Goal: Task Accomplishment & Management: Use online tool/utility

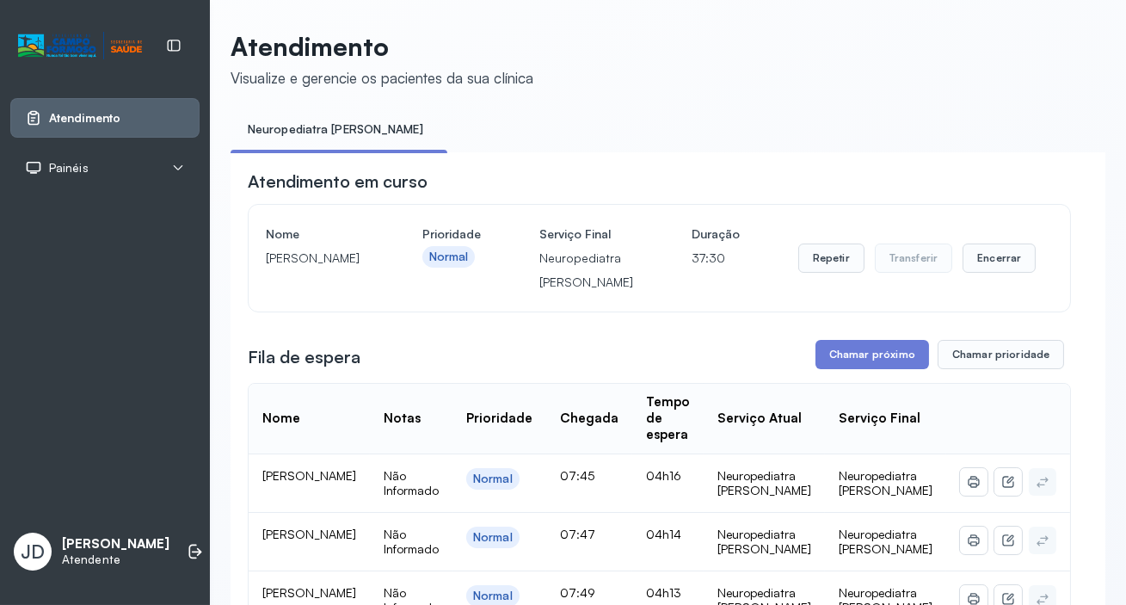
scroll to position [65, 0]
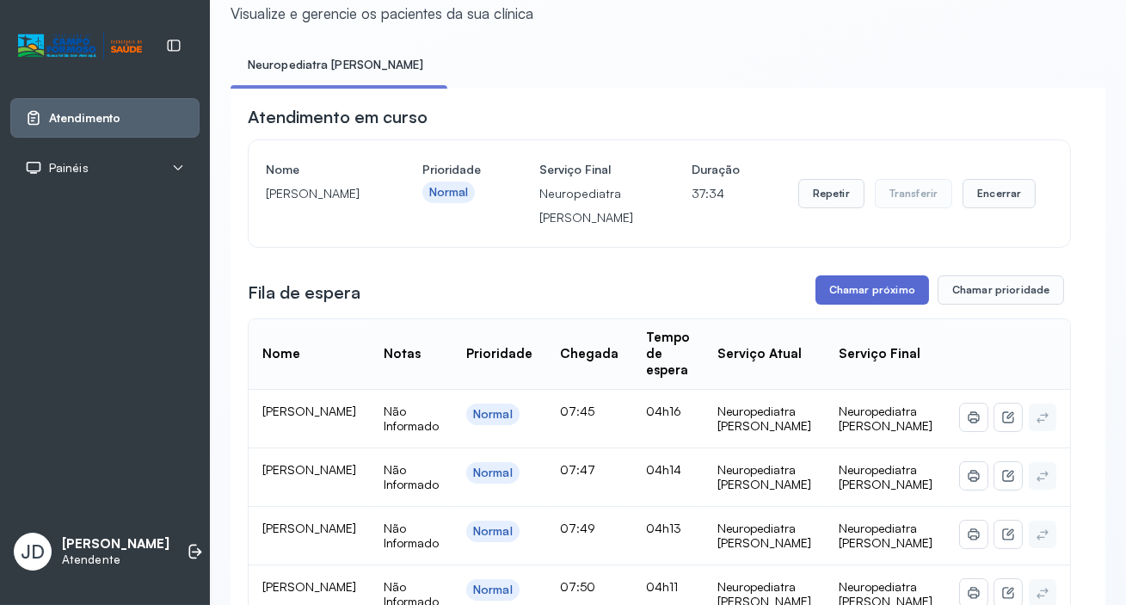
click at [873, 291] on button "Chamar próximo" at bounding box center [872, 289] width 114 height 29
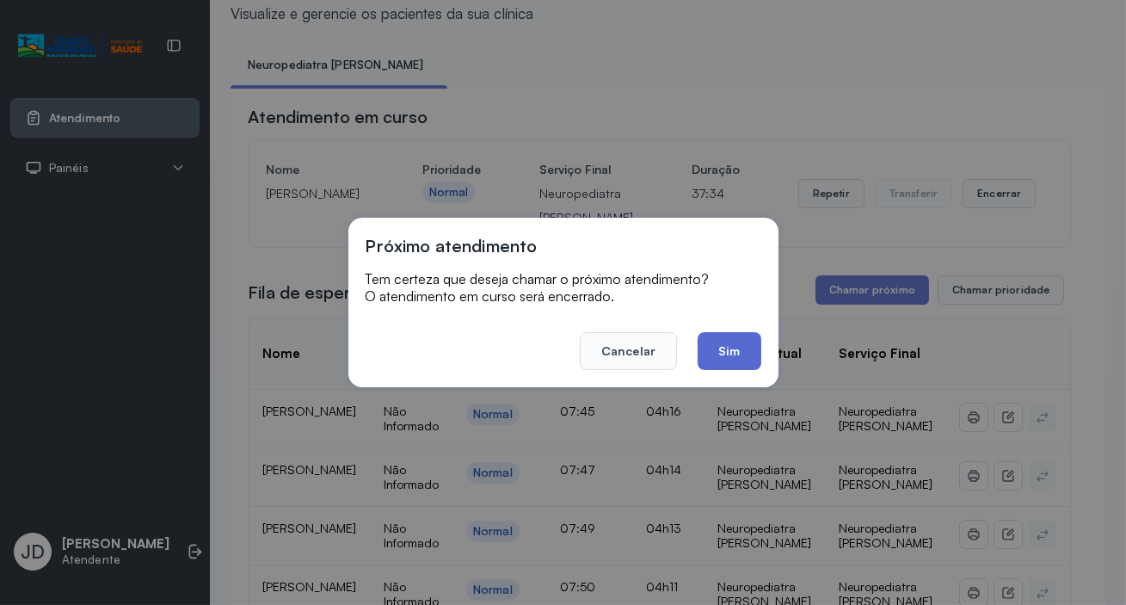
click at [729, 355] on button "Sim" at bounding box center [728, 351] width 63 height 38
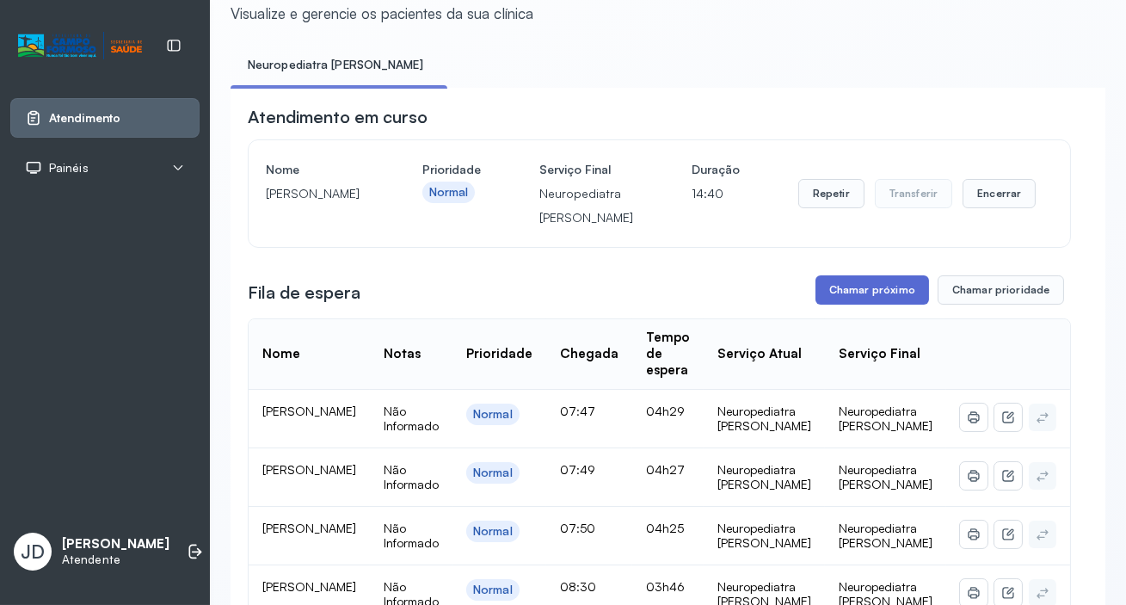
click at [869, 294] on button "Chamar próximo" at bounding box center [872, 289] width 114 height 29
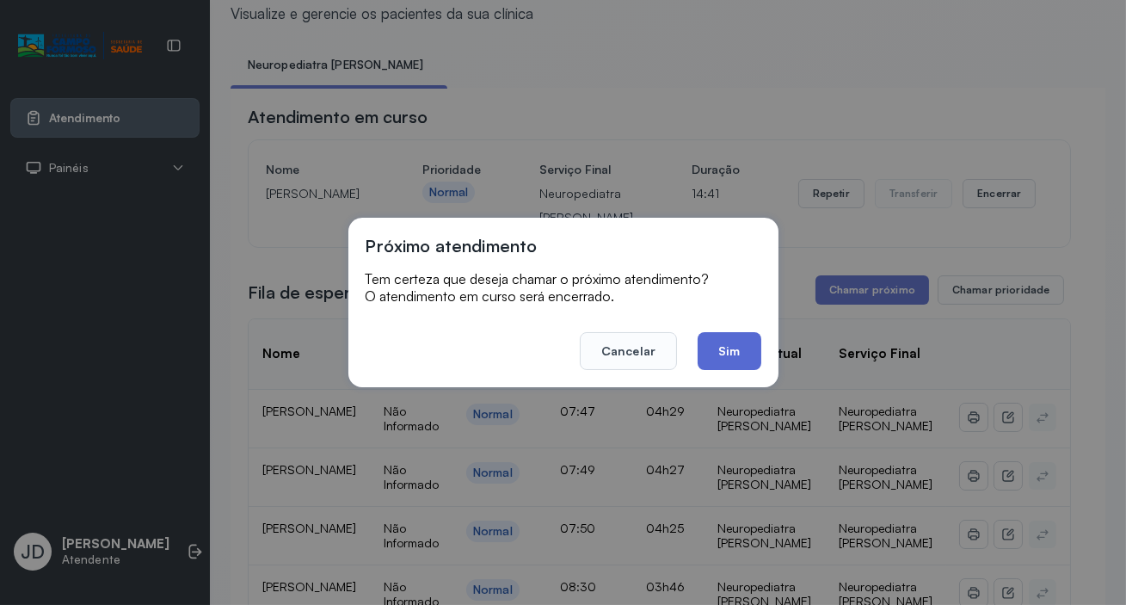
click at [749, 343] on button "Sim" at bounding box center [728, 351] width 63 height 38
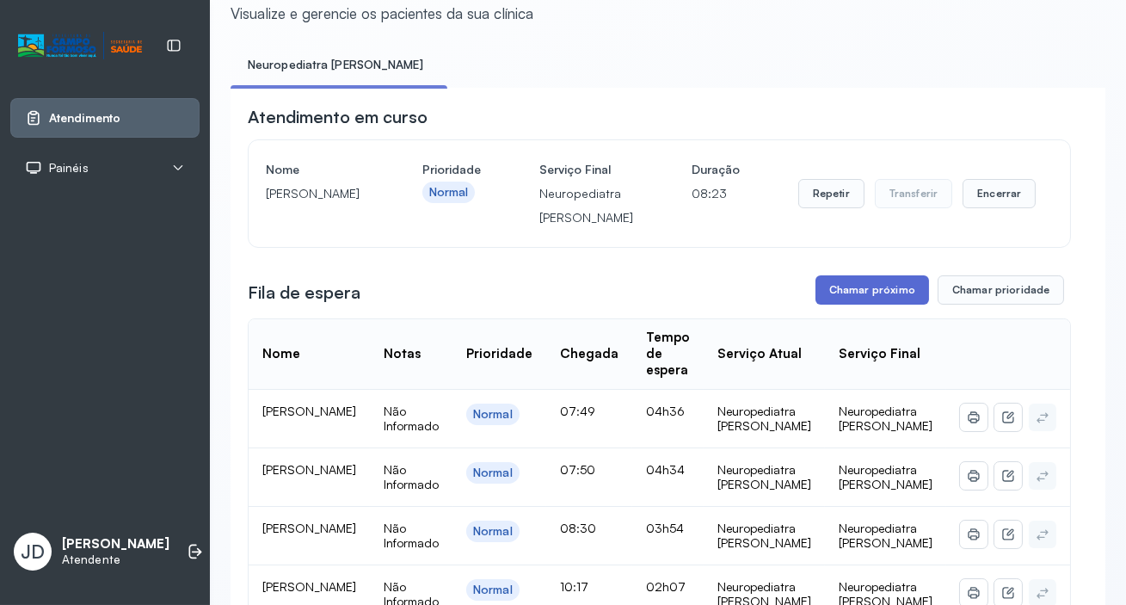
click at [886, 304] on button "Chamar próximo" at bounding box center [872, 289] width 114 height 29
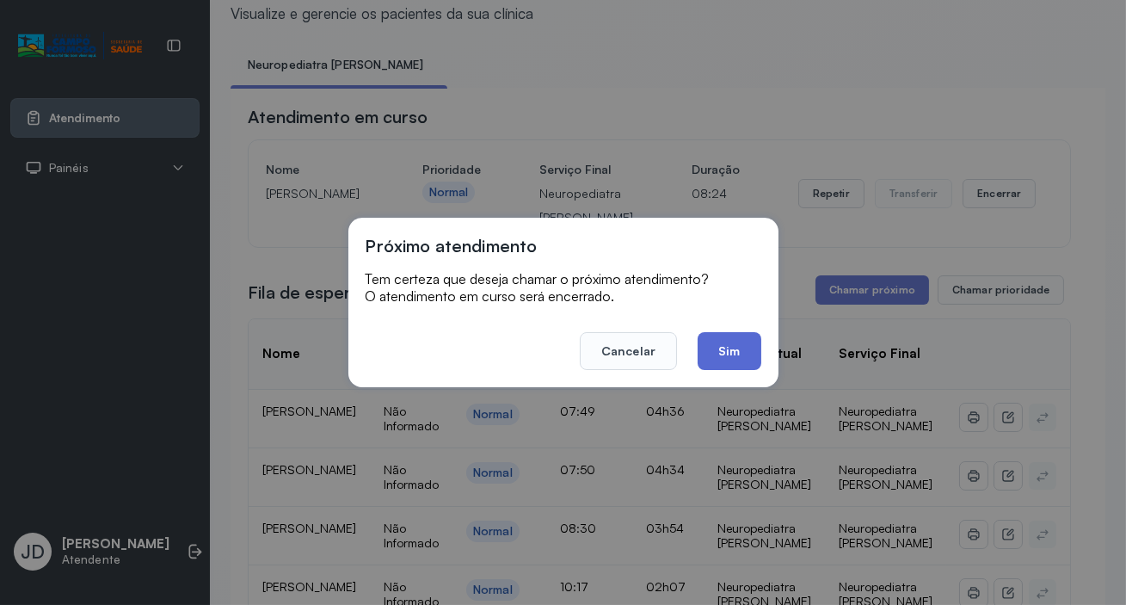
click at [740, 349] on button "Sim" at bounding box center [728, 351] width 63 height 38
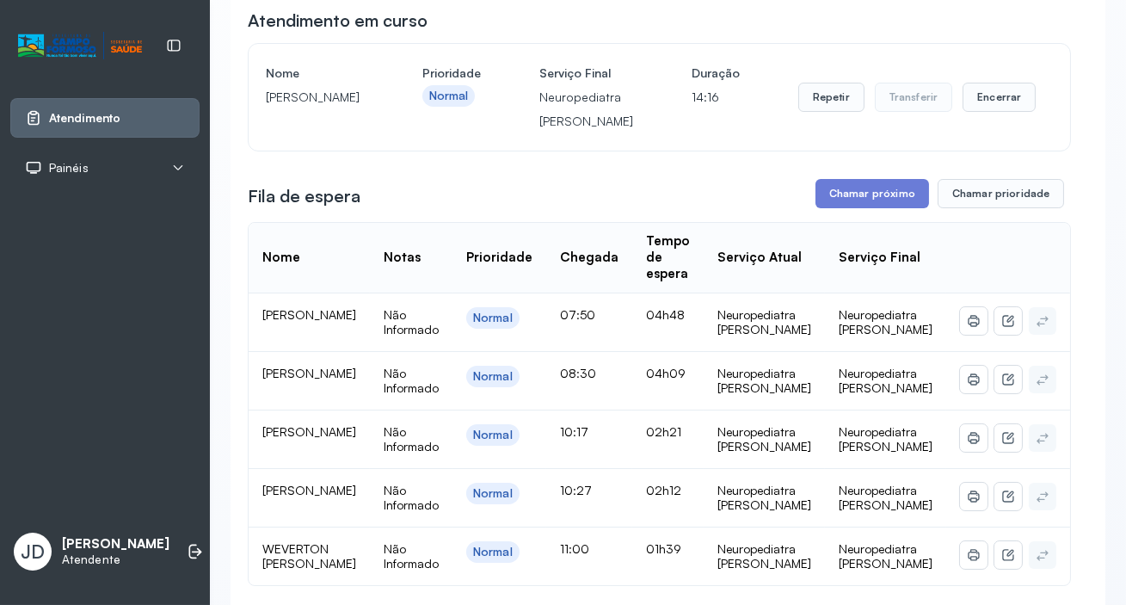
scroll to position [143, 0]
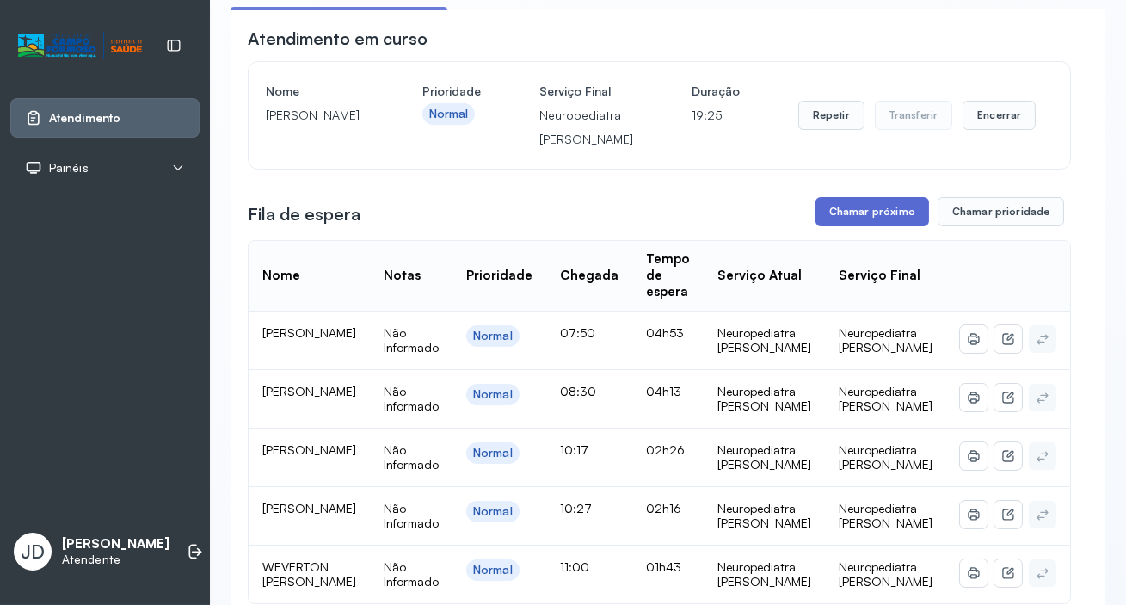
click at [842, 214] on button "Chamar próximo" at bounding box center [872, 211] width 114 height 29
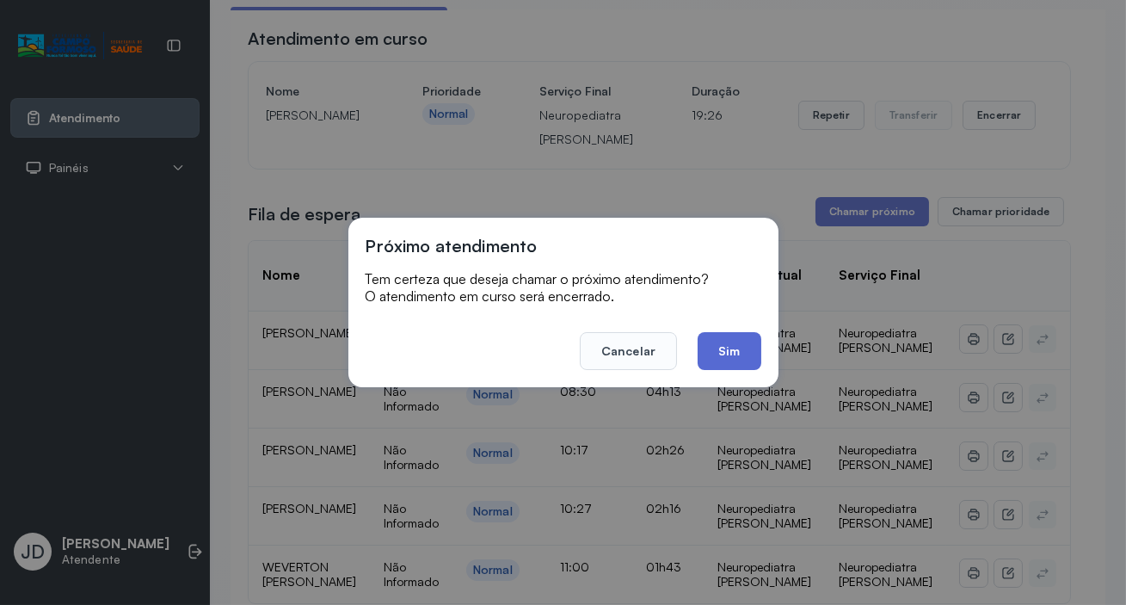
click at [743, 347] on button "Sim" at bounding box center [728, 351] width 63 height 38
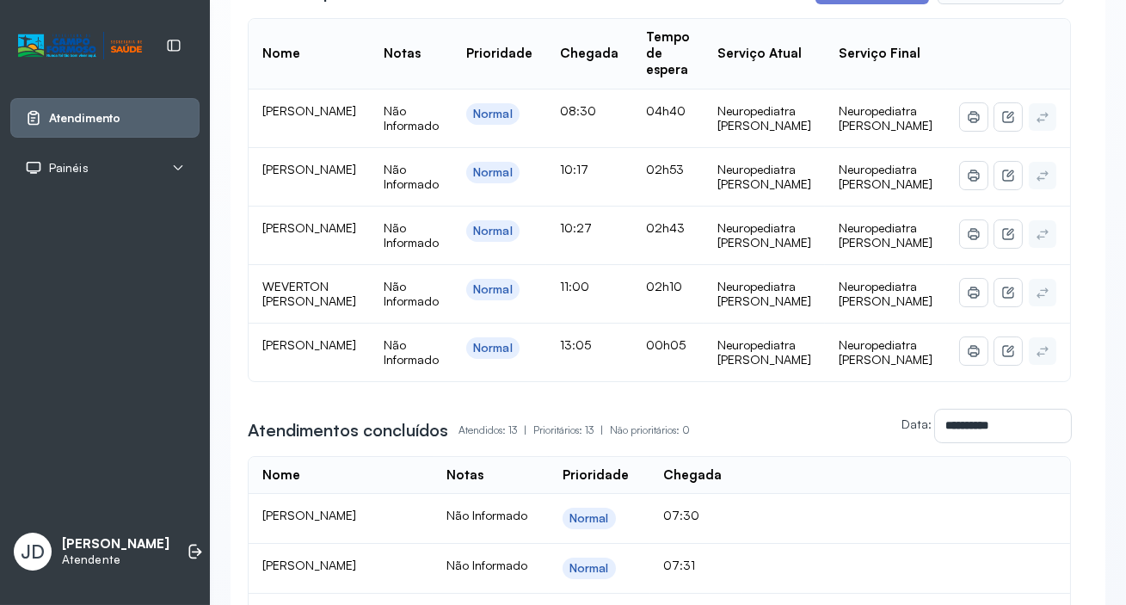
scroll to position [299, 0]
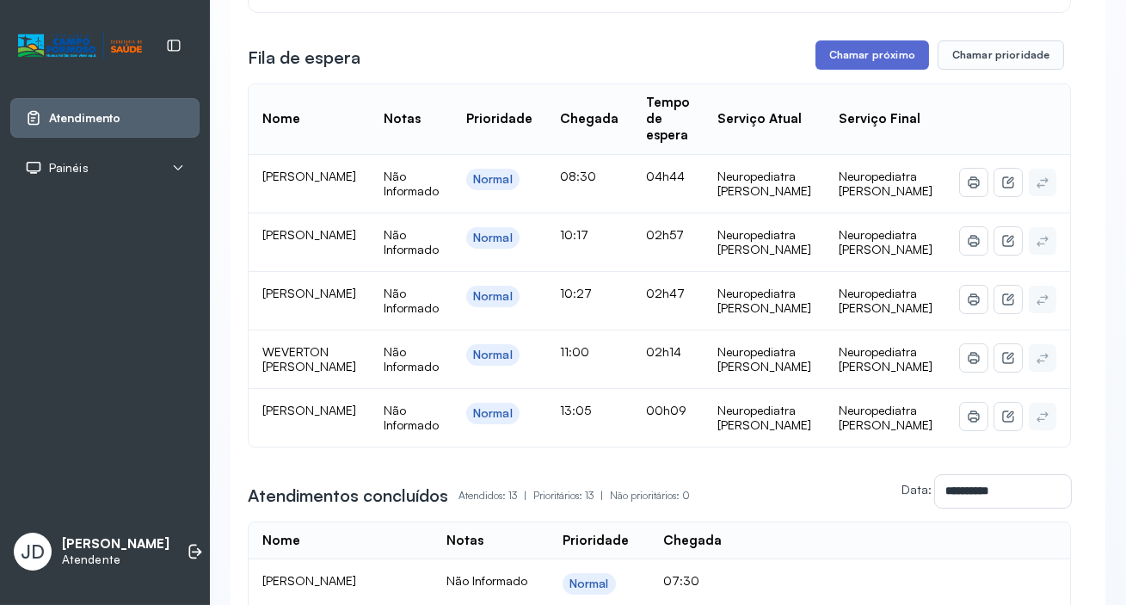
click at [896, 70] on button "Chamar próximo" at bounding box center [872, 54] width 114 height 29
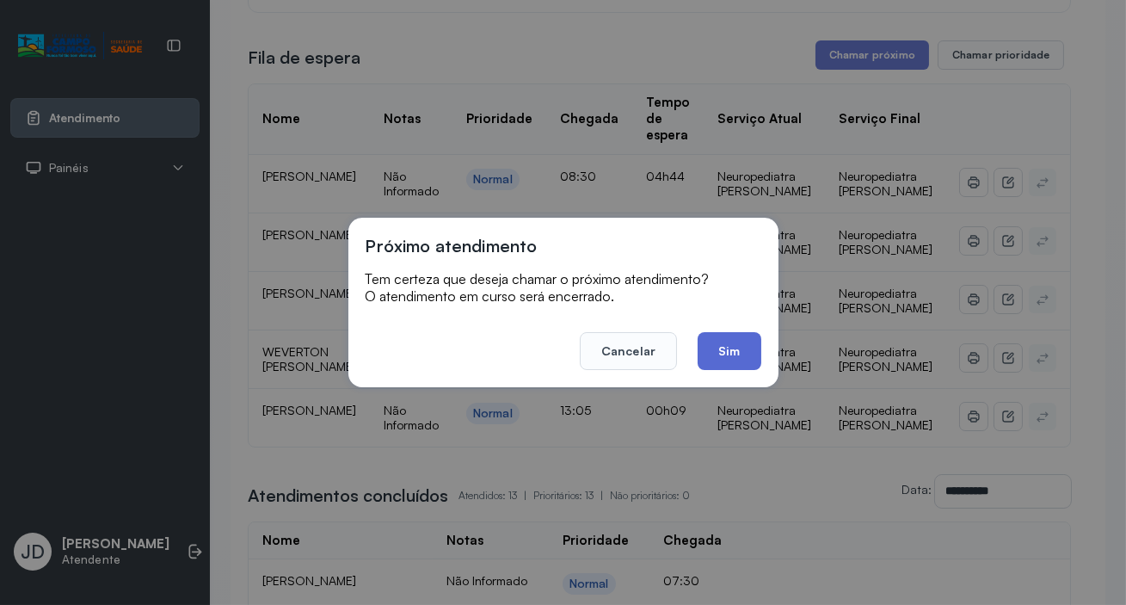
click at [723, 352] on button "Sim" at bounding box center [728, 351] width 63 height 38
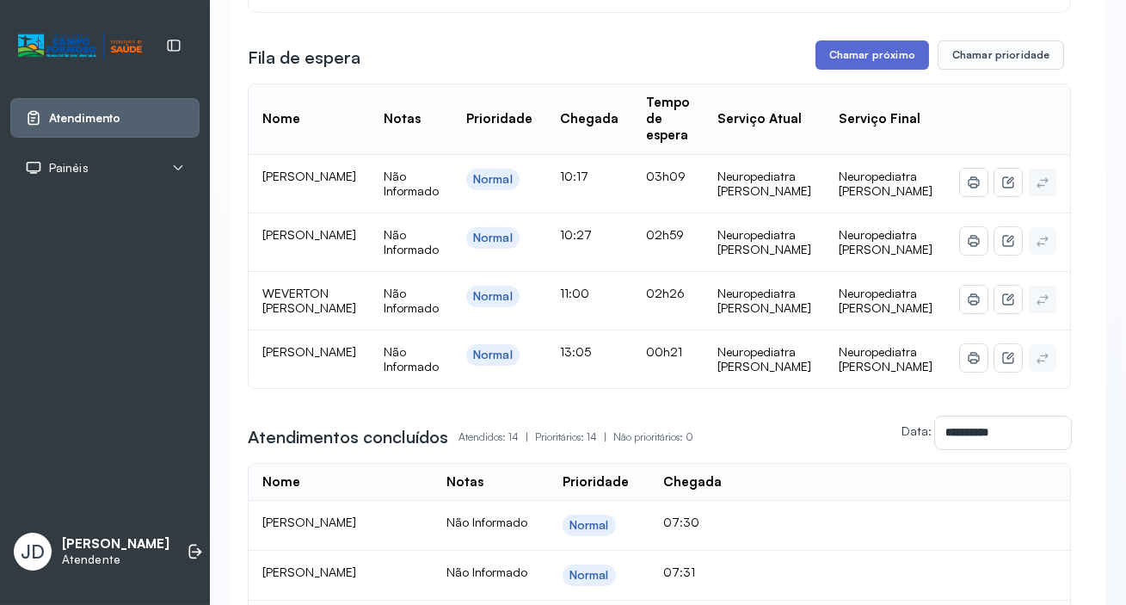
click at [872, 50] on button "Chamar próximo" at bounding box center [872, 54] width 114 height 29
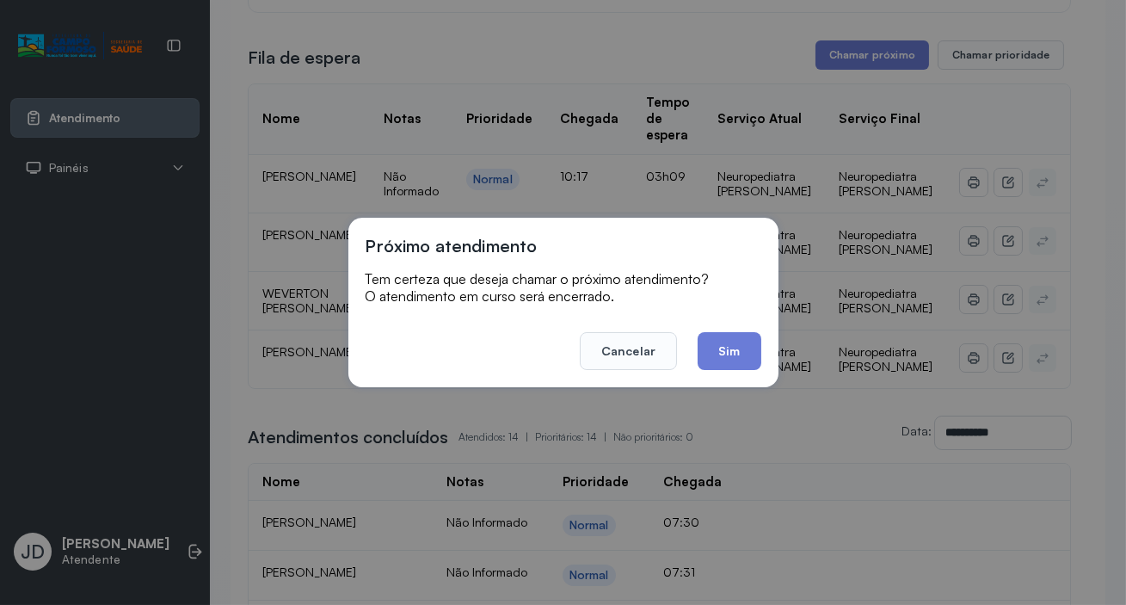
drag, startPoint x: 721, startPoint y: 353, endPoint x: 712, endPoint y: 344, distance: 12.8
click at [717, 349] on button "Sim" at bounding box center [728, 351] width 63 height 38
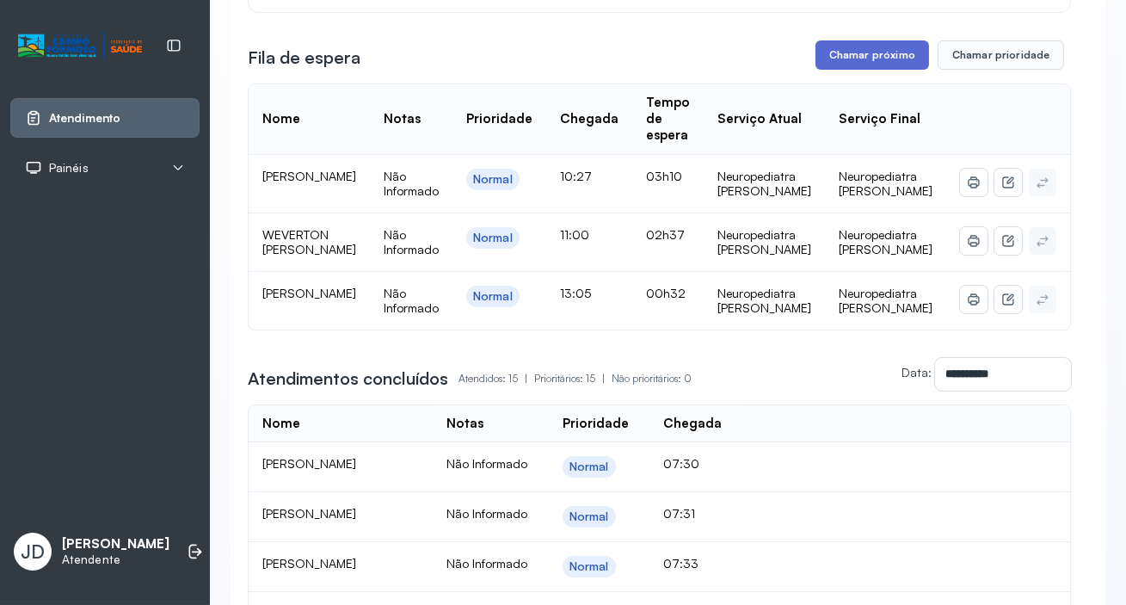
click at [831, 59] on button "Chamar próximo" at bounding box center [872, 54] width 114 height 29
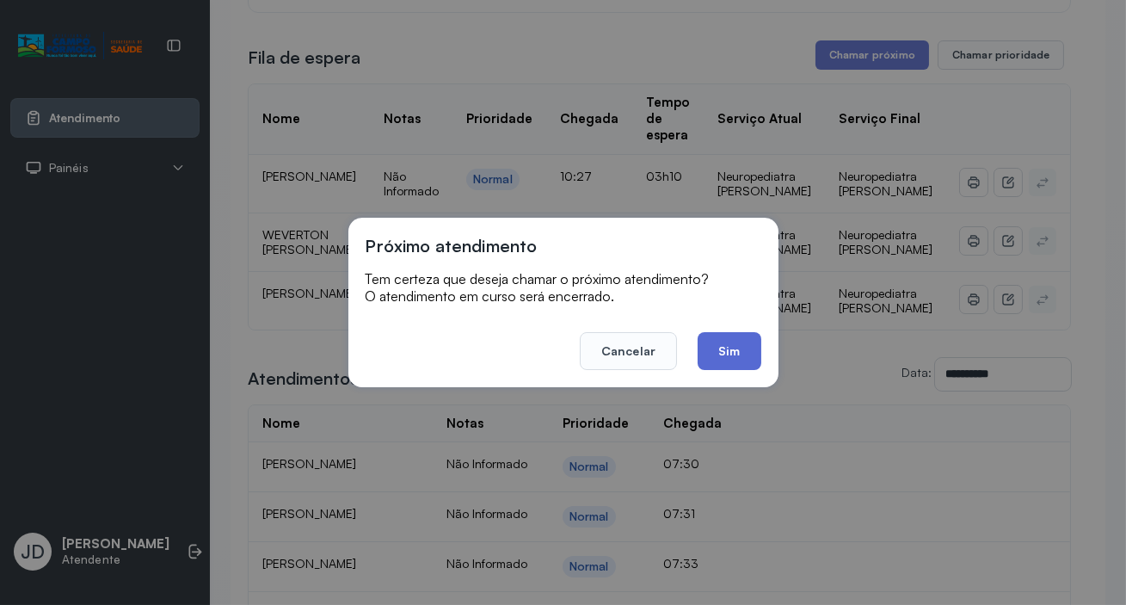
click at [739, 349] on button "Sim" at bounding box center [728, 351] width 63 height 38
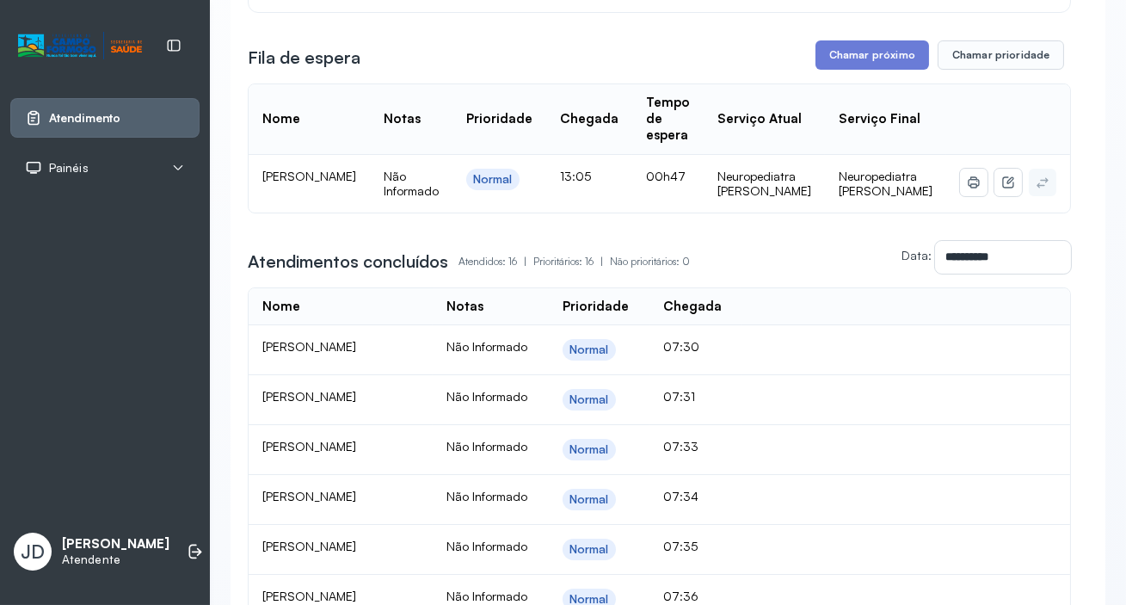
click at [634, 77] on div "**********" at bounding box center [659, 495] width 823 height 1251
click at [872, 56] on button "Chamar próximo" at bounding box center [872, 54] width 114 height 29
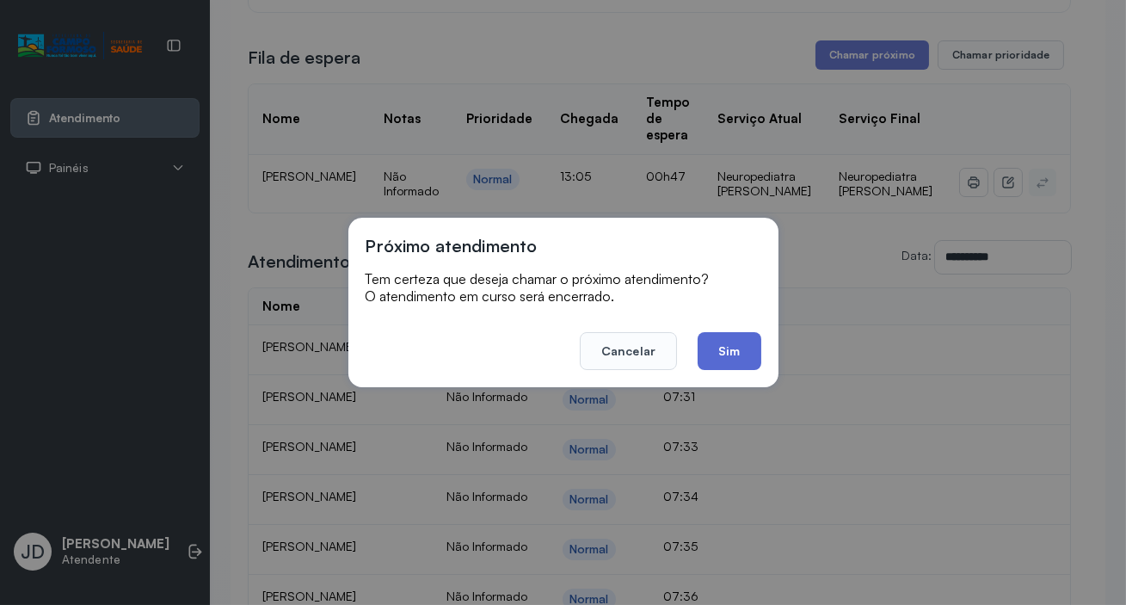
click at [731, 350] on button "Sim" at bounding box center [728, 351] width 63 height 38
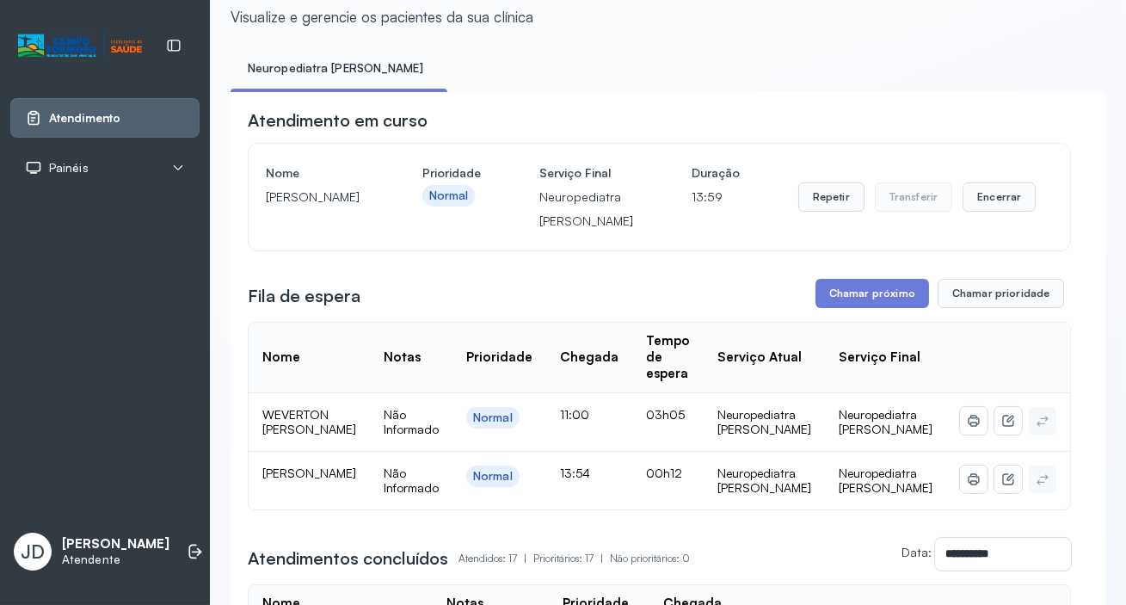
scroll to position [0, 0]
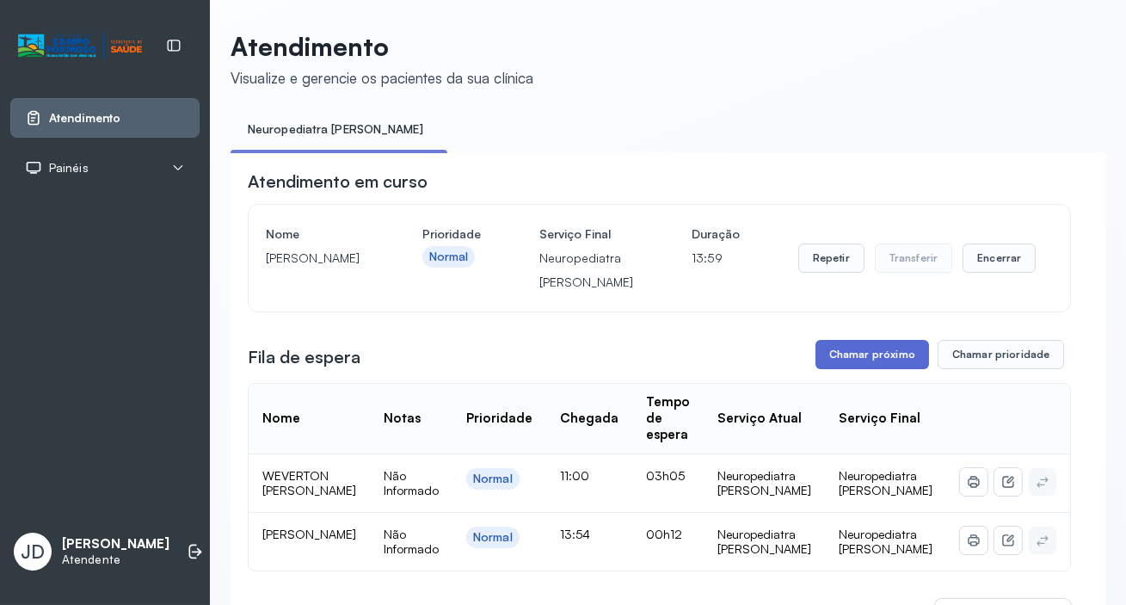
click at [882, 369] on button "Chamar próximo" at bounding box center [872, 354] width 114 height 29
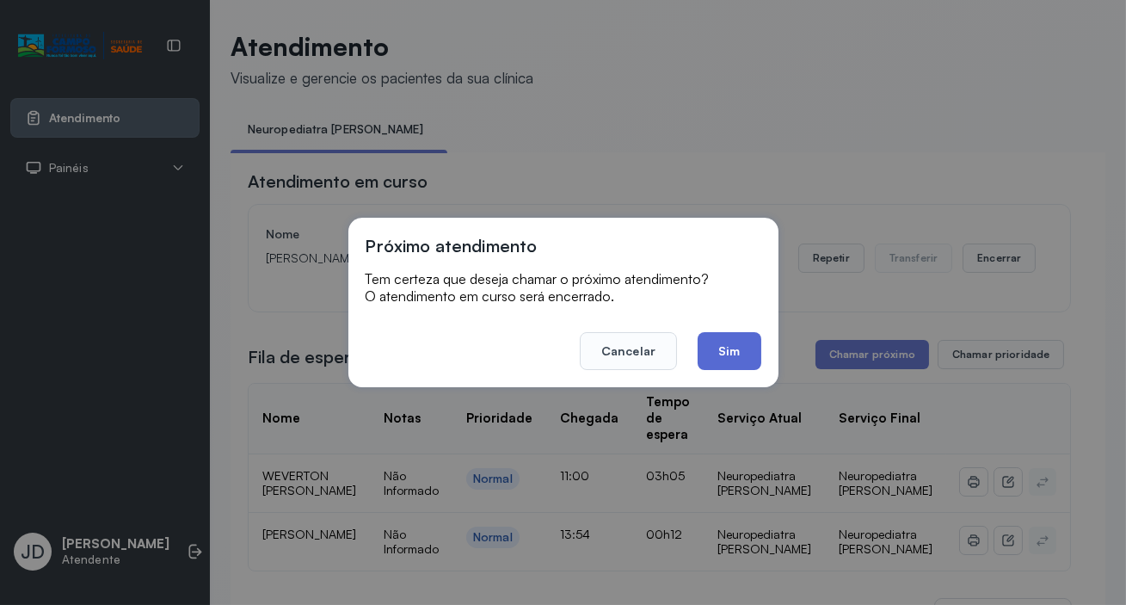
click at [729, 352] on button "Sim" at bounding box center [728, 351] width 63 height 38
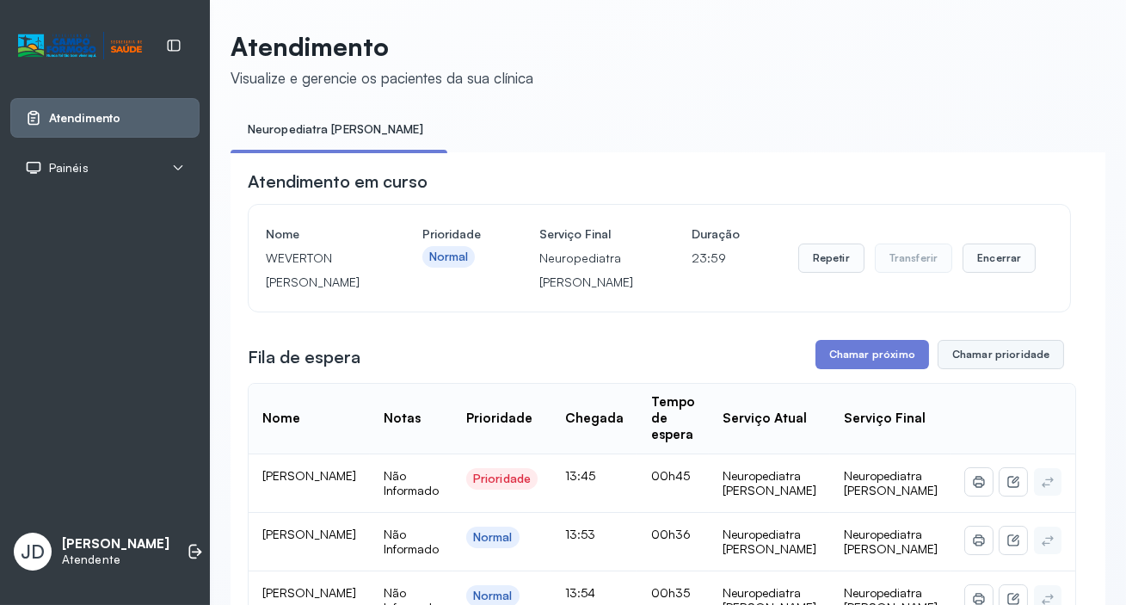
click at [998, 369] on button "Chamar prioridade" at bounding box center [1000, 354] width 127 height 29
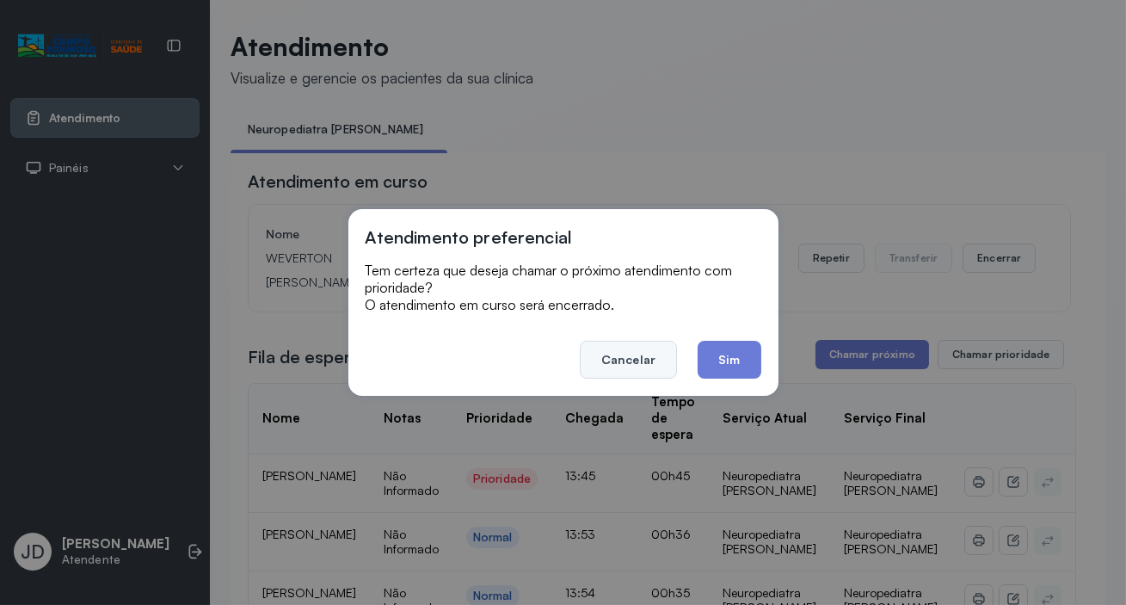
click at [635, 366] on button "Cancelar" at bounding box center [628, 360] width 97 height 38
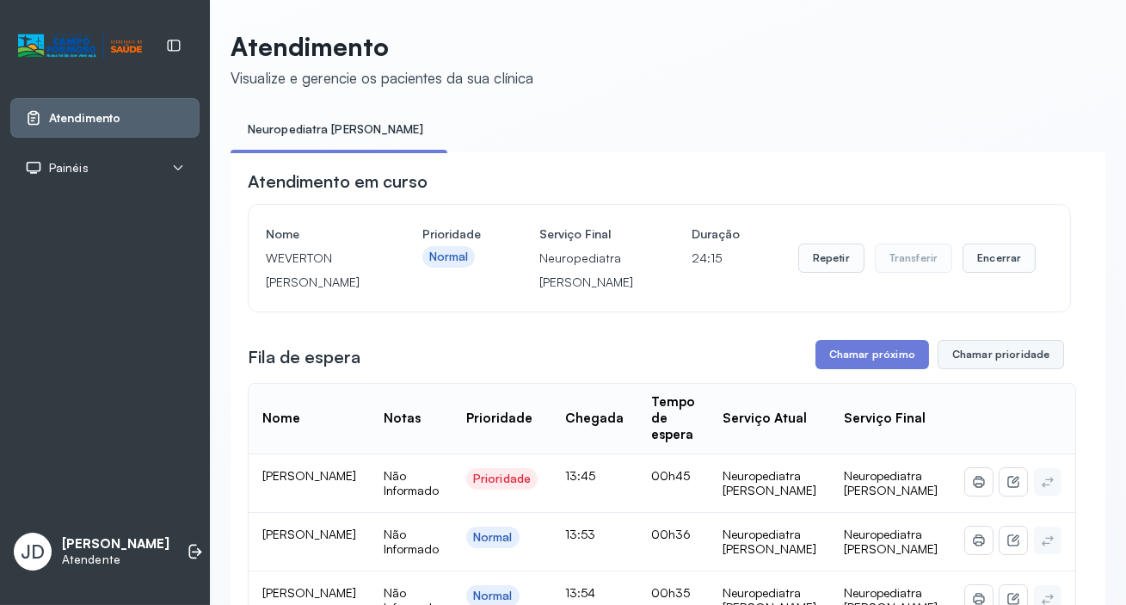
click at [983, 369] on button "Chamar prioridade" at bounding box center [1000, 354] width 127 height 29
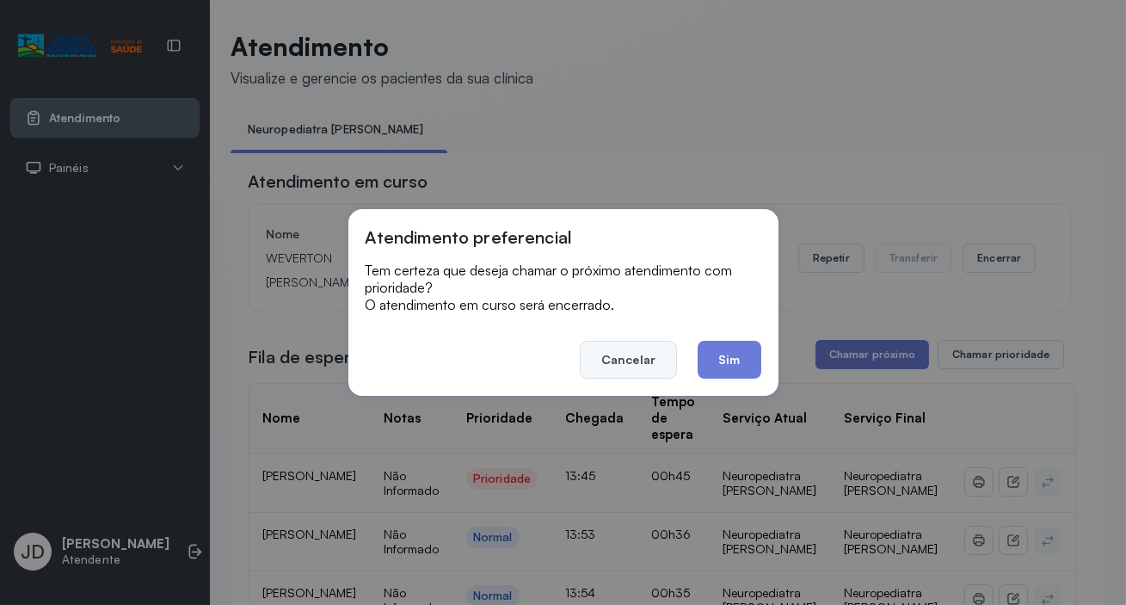
click at [644, 359] on button "Cancelar" at bounding box center [628, 360] width 97 height 38
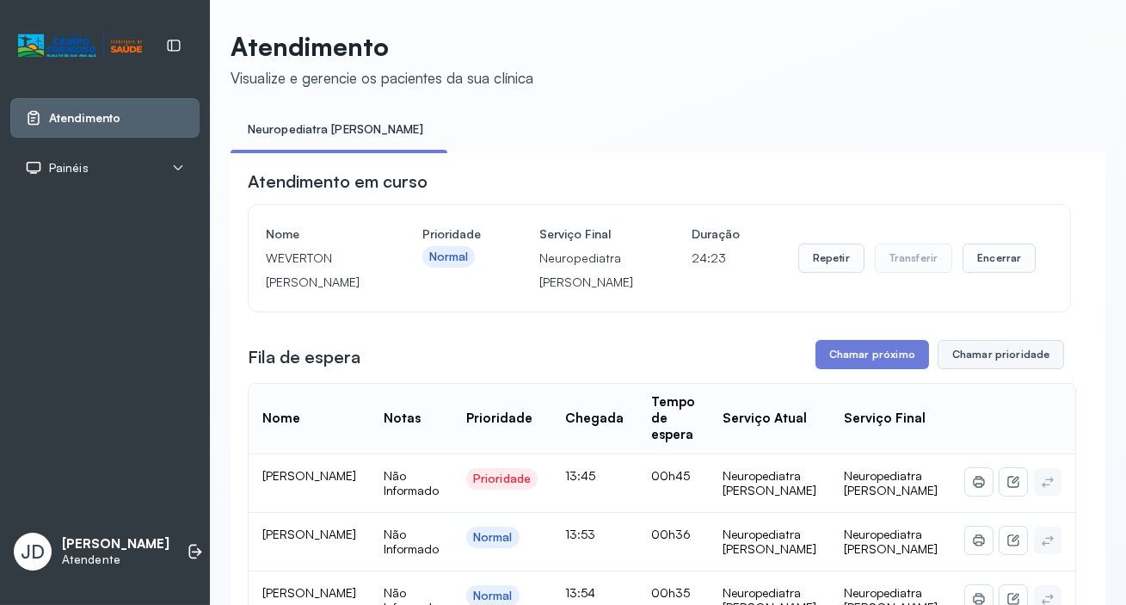
click at [986, 369] on button "Chamar prioridade" at bounding box center [1000, 354] width 127 height 29
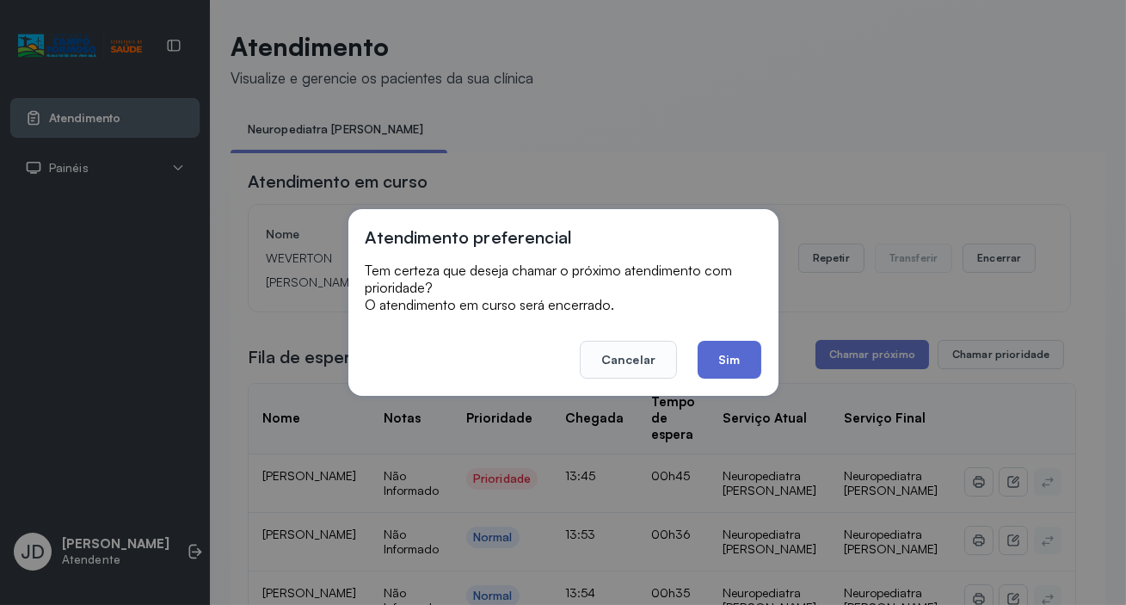
click at [743, 351] on button "Sim" at bounding box center [728, 360] width 63 height 38
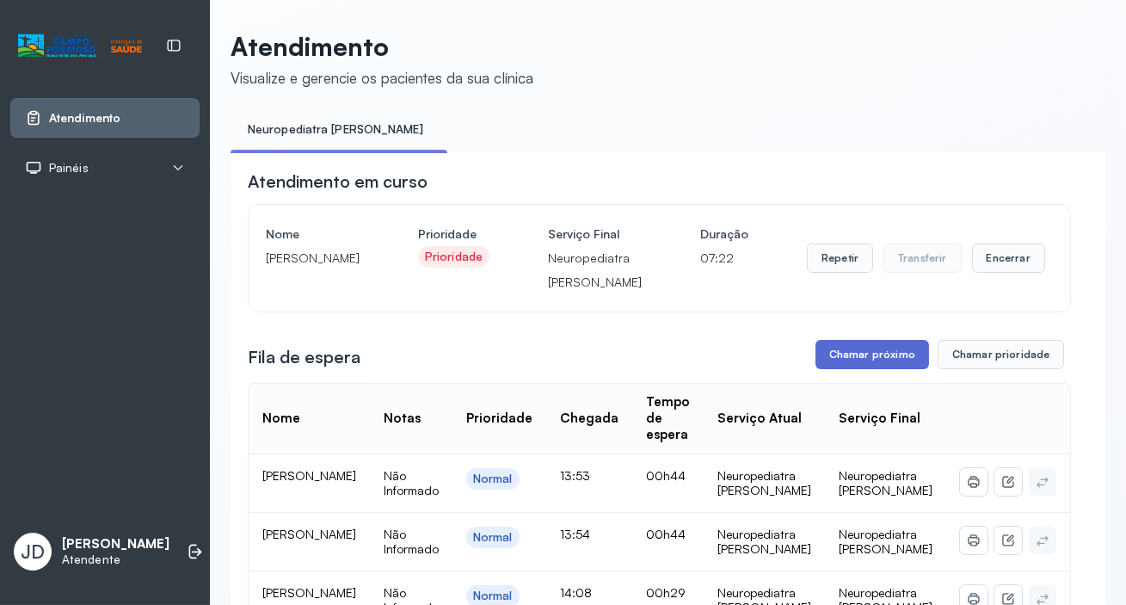
click at [873, 369] on button "Chamar próximo" at bounding box center [872, 354] width 114 height 29
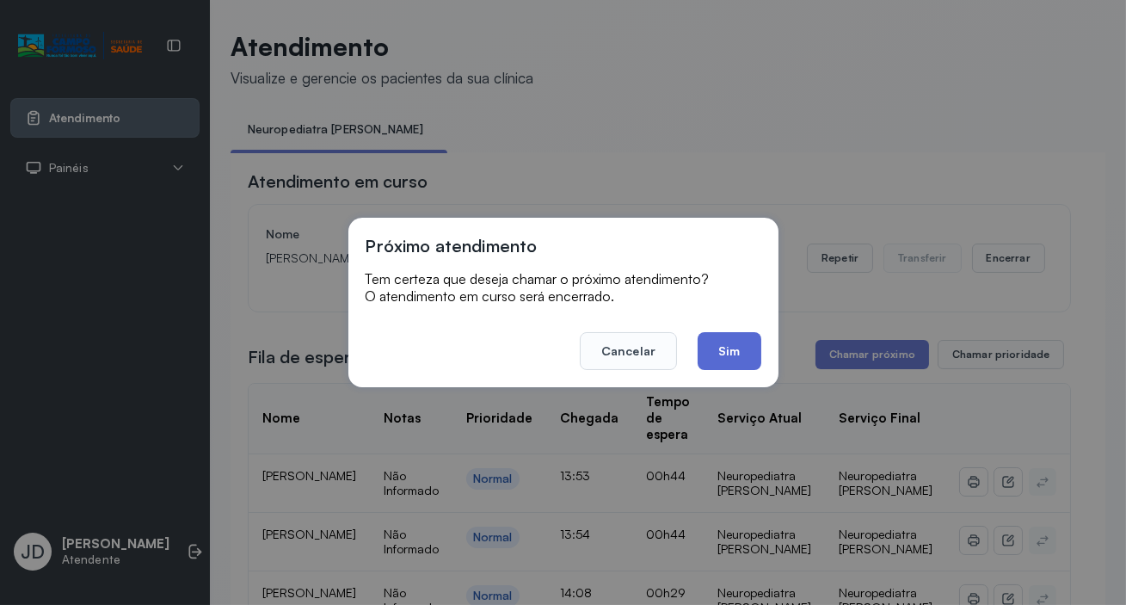
click at [716, 360] on button "Sim" at bounding box center [728, 351] width 63 height 38
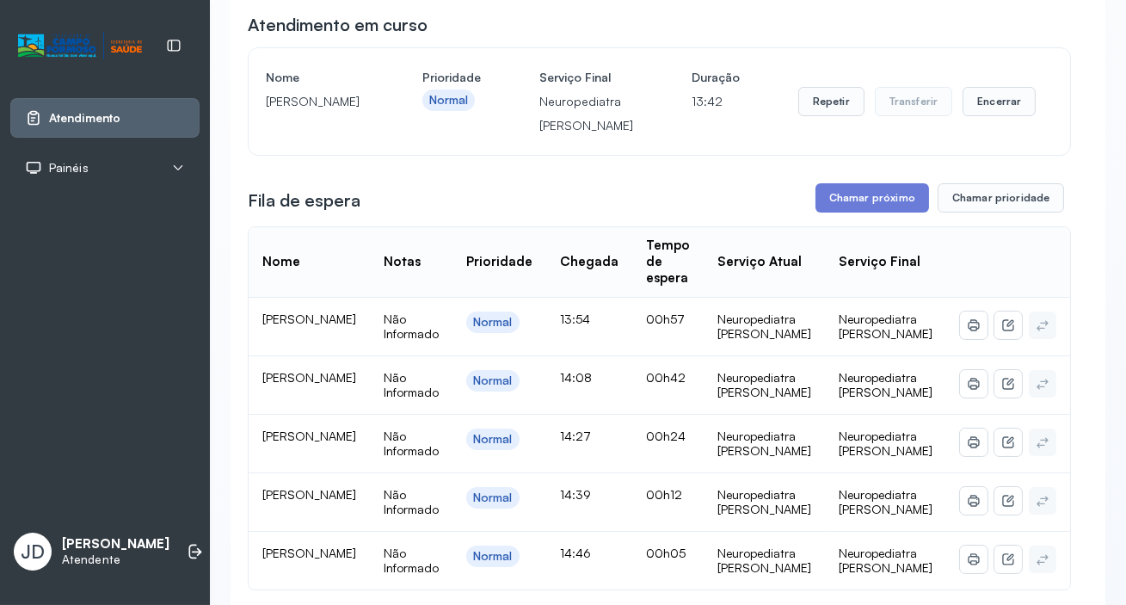
scroll to position [156, 0]
click at [843, 188] on button "Chamar próximo" at bounding box center [872, 198] width 114 height 29
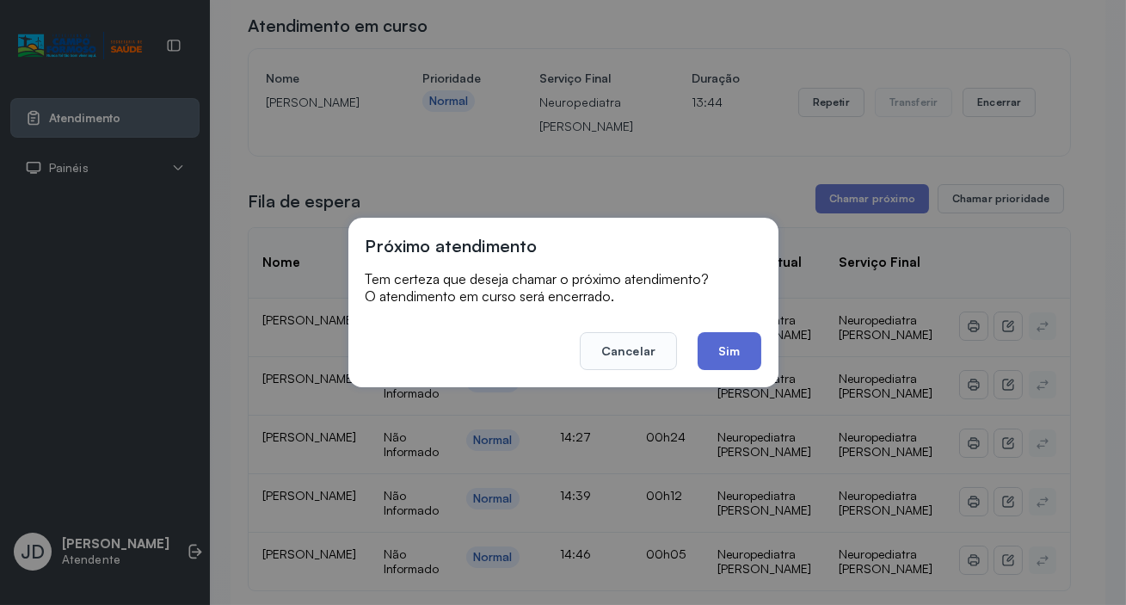
click at [734, 349] on button "Sim" at bounding box center [728, 351] width 63 height 38
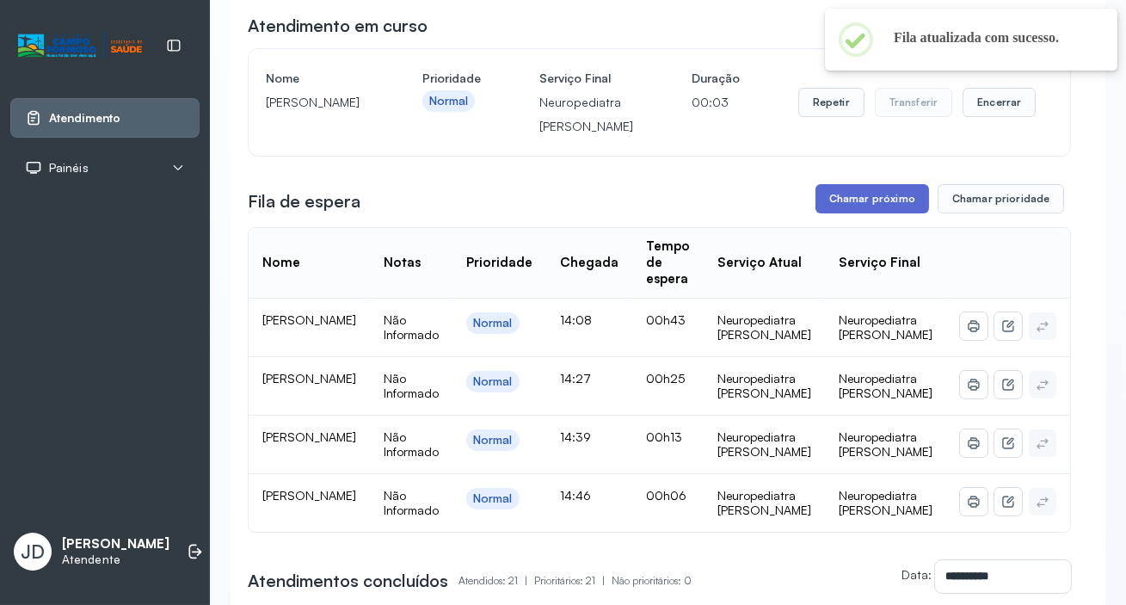
click at [840, 195] on button "Chamar próximo" at bounding box center [872, 198] width 114 height 29
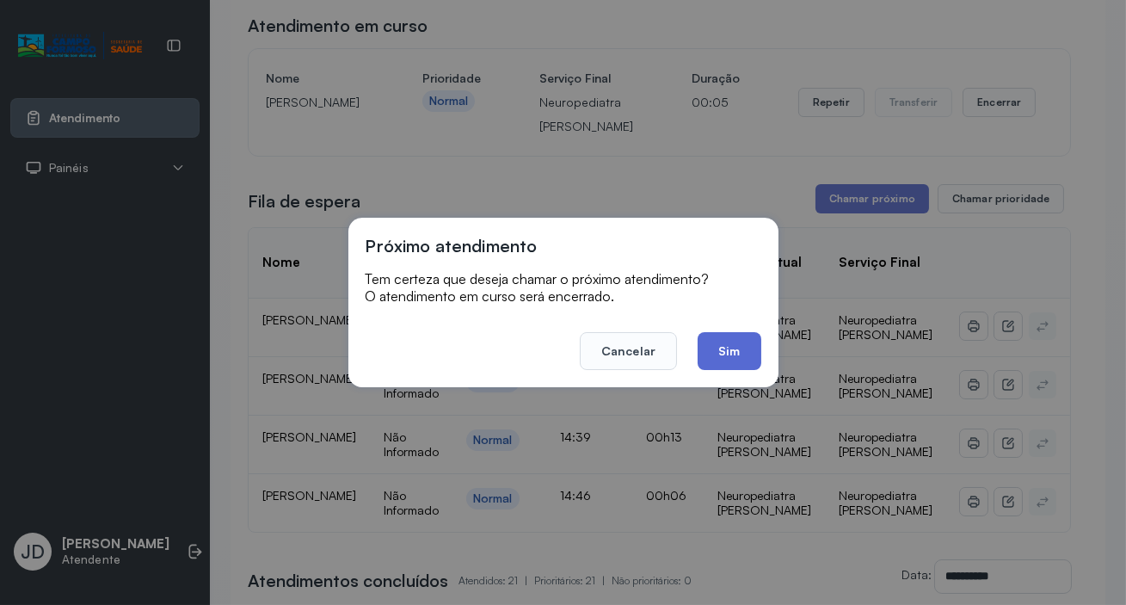
click at [722, 344] on button "Sim" at bounding box center [728, 351] width 63 height 38
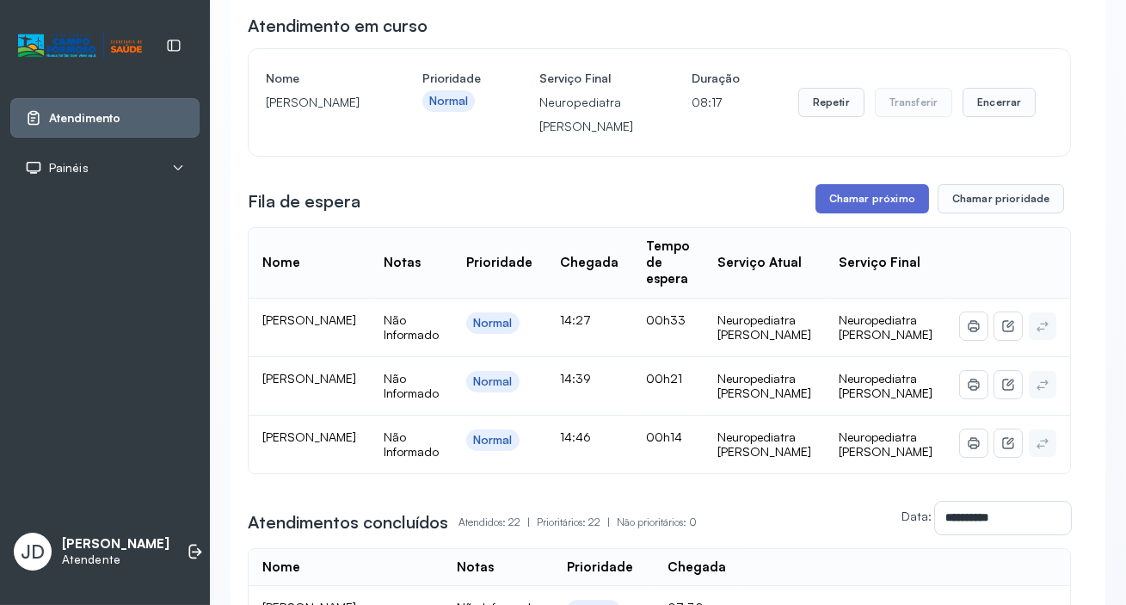
click at [860, 197] on button "Chamar próximo" at bounding box center [872, 198] width 114 height 29
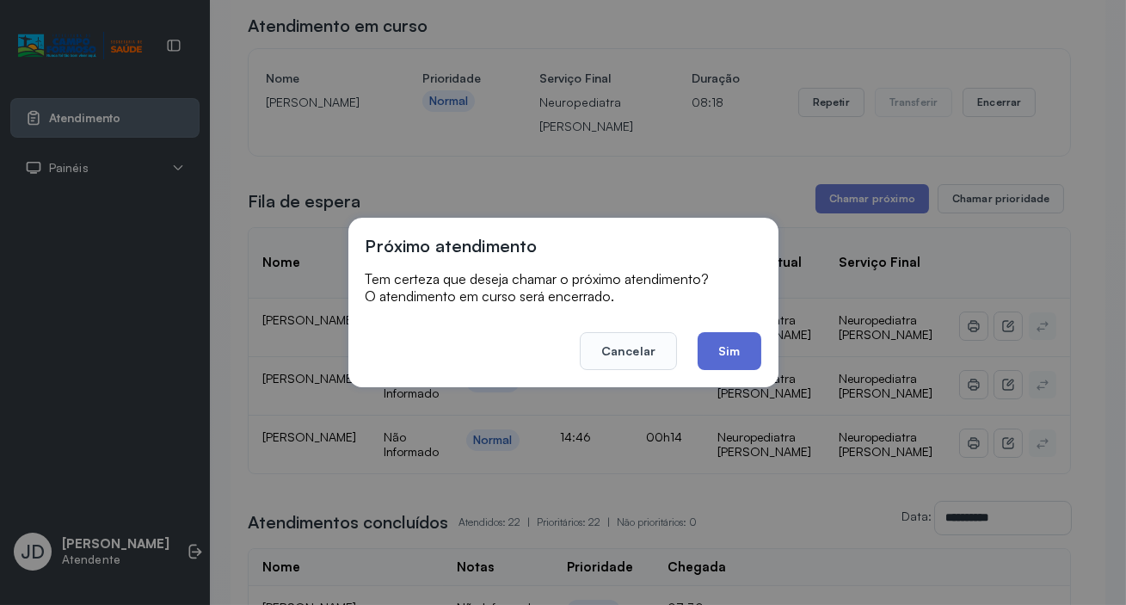
click at [744, 347] on button "Sim" at bounding box center [728, 351] width 63 height 38
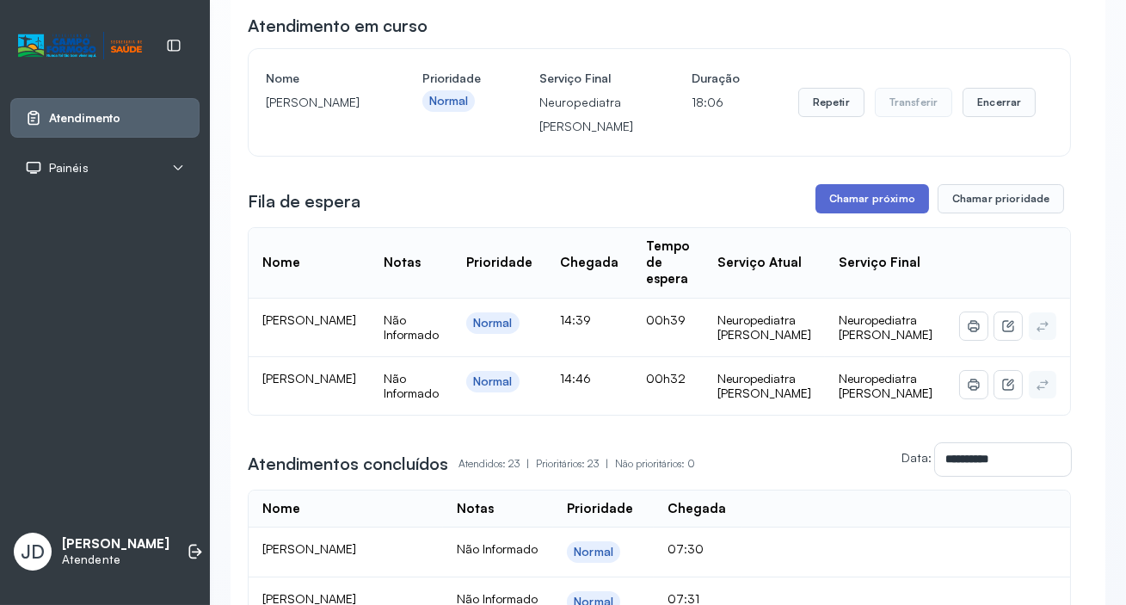
click at [881, 200] on button "Chamar próximo" at bounding box center [872, 198] width 114 height 29
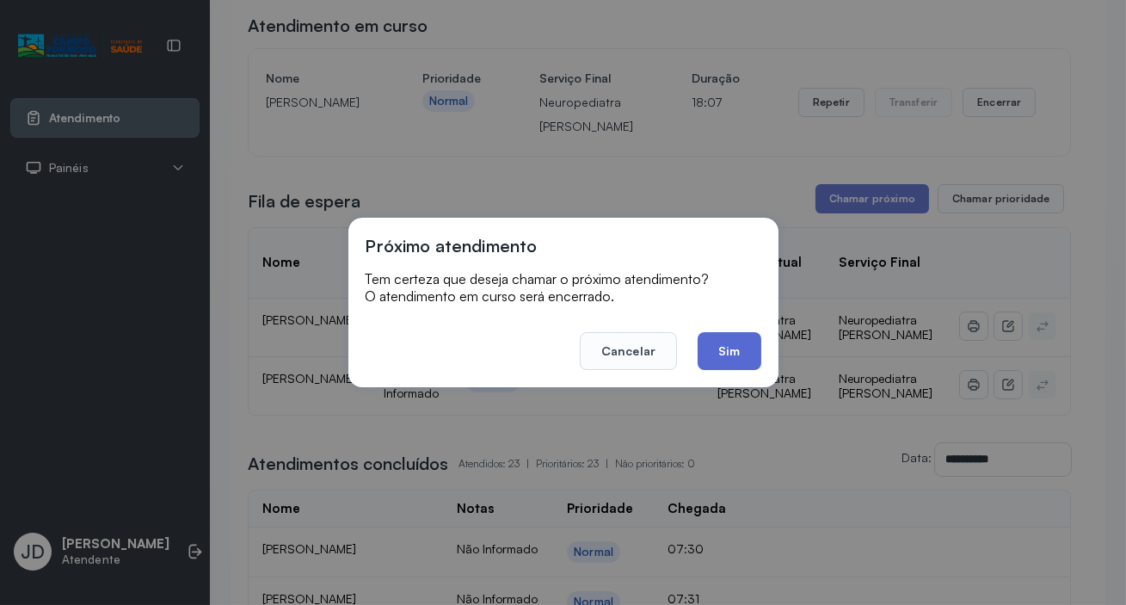
click at [716, 355] on button "Sim" at bounding box center [728, 351] width 63 height 38
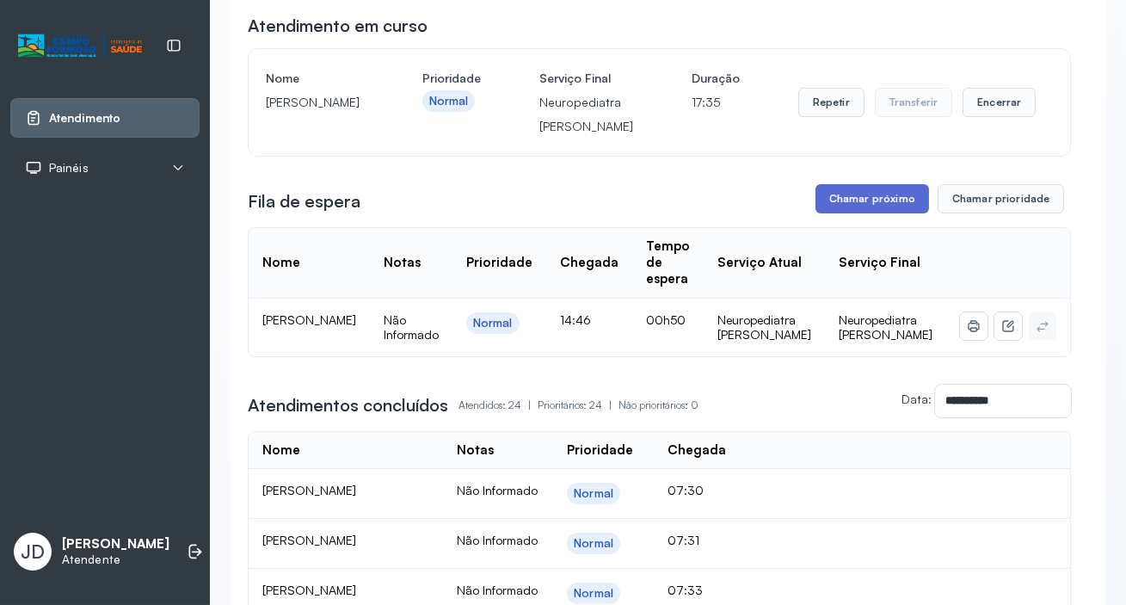
click at [863, 195] on button "Chamar próximo" at bounding box center [872, 198] width 114 height 29
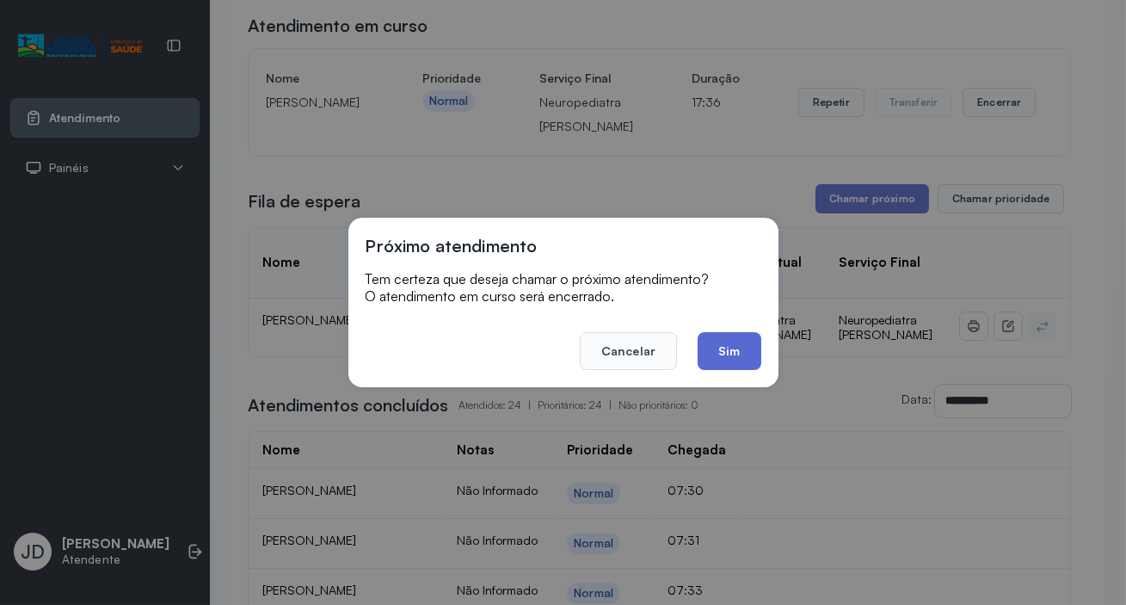
drag, startPoint x: 733, startPoint y: 357, endPoint x: 539, endPoint y: 267, distance: 213.5
click at [731, 357] on button "Sim" at bounding box center [728, 351] width 63 height 38
